Goal: Task Accomplishment & Management: Use online tool/utility

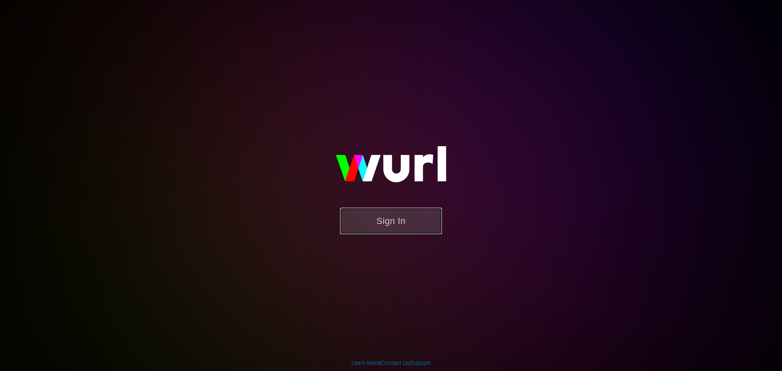
click at [393, 217] on button "Sign In" at bounding box center [391, 221] width 102 height 26
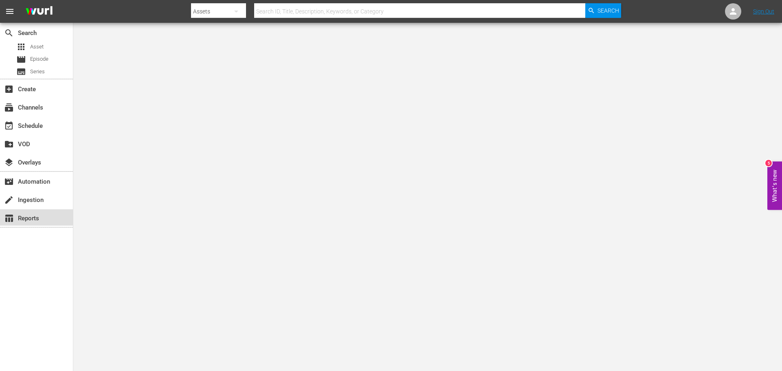
click at [28, 221] on div "table_chart Reports" at bounding box center [23, 216] width 46 height 7
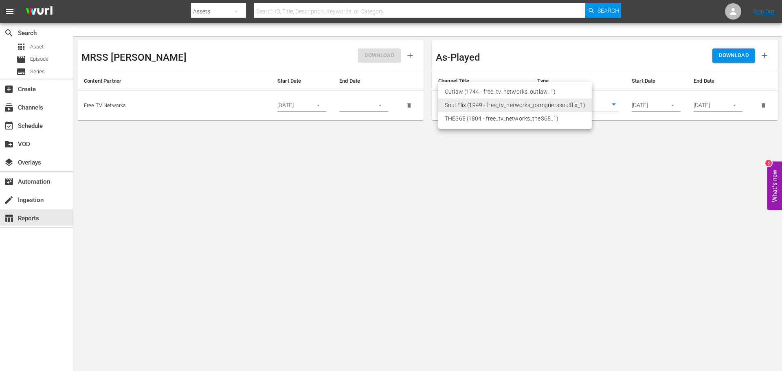
click at [521, 103] on body "menu Search By Assets Search ID, Title, Description, Keywords, or Category Sear…" at bounding box center [391, 185] width 782 height 371
click at [504, 116] on li "THE365 (1804 - free_tv_networks_the365_1)" at bounding box center [515, 118] width 154 height 13
type input "1804"
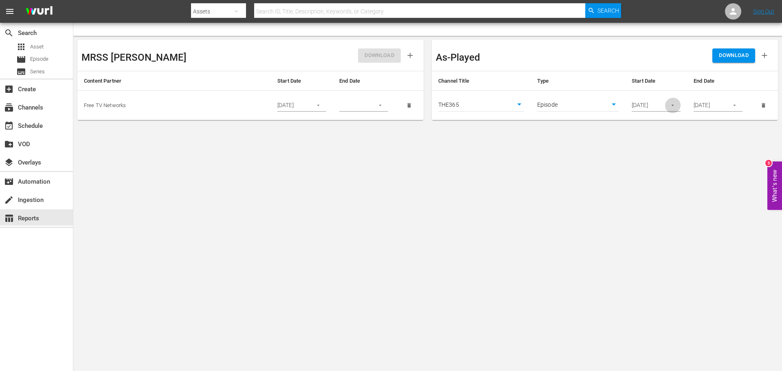
click at [672, 106] on icon "button" at bounding box center [673, 105] width 6 height 6
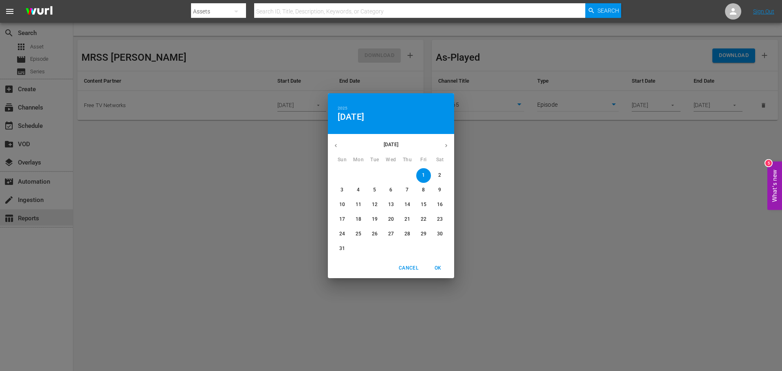
click at [448, 146] on icon "button" at bounding box center [446, 146] width 6 height 6
click at [357, 175] on p "1" at bounding box center [358, 175] width 3 height 7
click at [440, 268] on span "OK" at bounding box center [438, 268] width 20 height 9
type input "[DATE]"
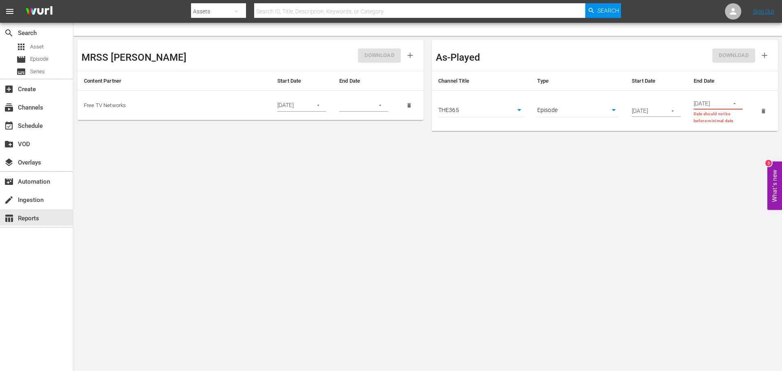
click at [734, 104] on icon "button" at bounding box center [735, 104] width 6 height 6
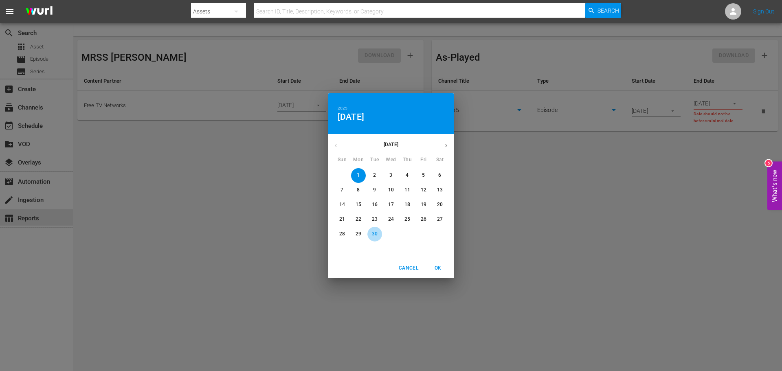
click at [376, 235] on p "30" at bounding box center [375, 234] width 6 height 7
drag, startPoint x: 440, startPoint y: 270, endPoint x: 446, endPoint y: 264, distance: 8.6
click at [442, 268] on span "OK" at bounding box center [438, 268] width 20 height 9
type input "[DATE]"
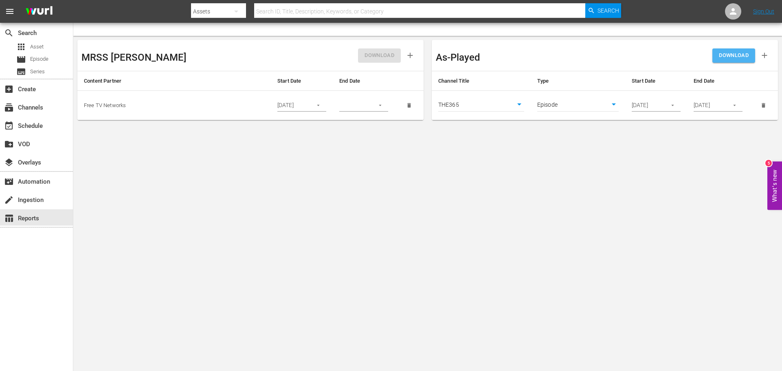
click at [732, 56] on span "DOWNLOAD" at bounding box center [734, 55] width 30 height 9
